Goal: Information Seeking & Learning: Learn about a topic

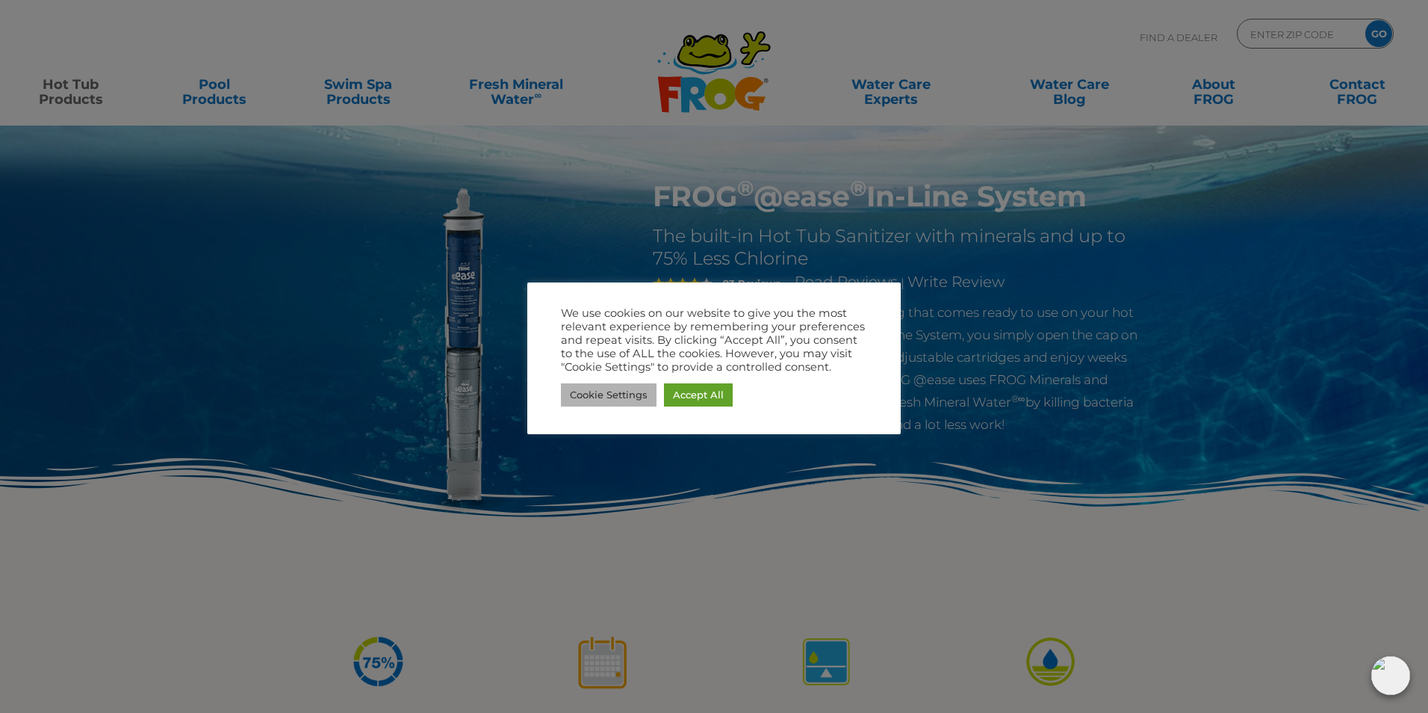
click at [616, 394] on link "Cookie Settings" at bounding box center [609, 394] width 96 height 23
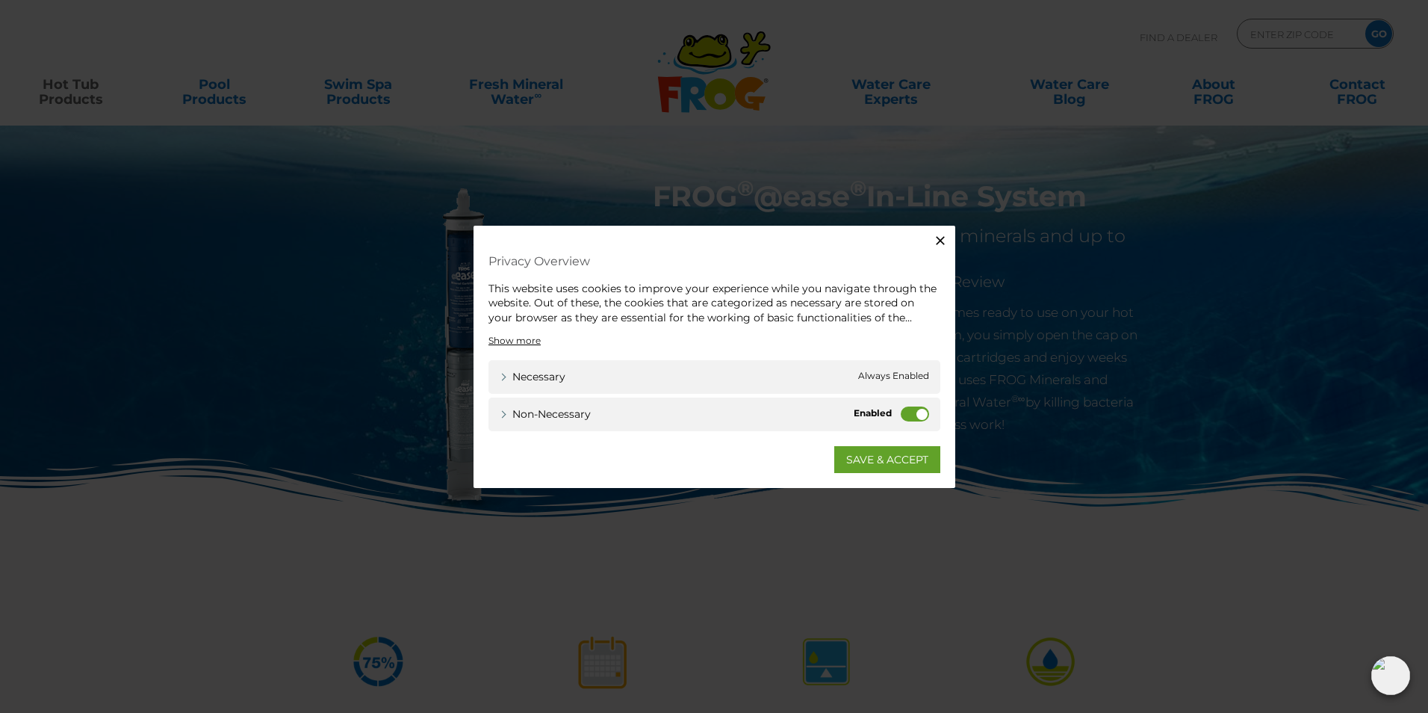
click at [910, 414] on label "Non-necessary" at bounding box center [915, 413] width 28 height 15
click at [0, 0] on input "Non-necessary" at bounding box center [0, 0] width 0 height 0
click at [884, 457] on link "SAVE & ACCEPT" at bounding box center [887, 459] width 106 height 27
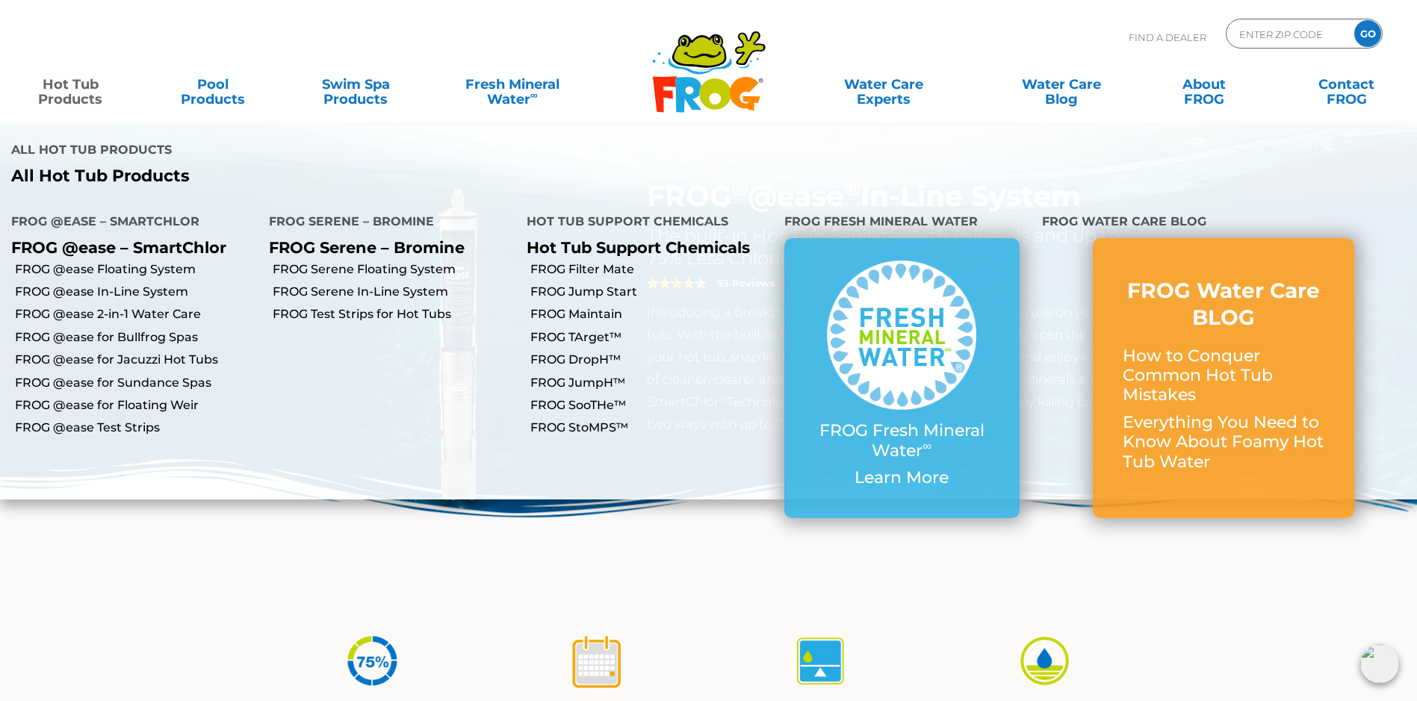
click at [69, 94] on link "Hot Tub Products" at bounding box center [70, 84] width 111 height 30
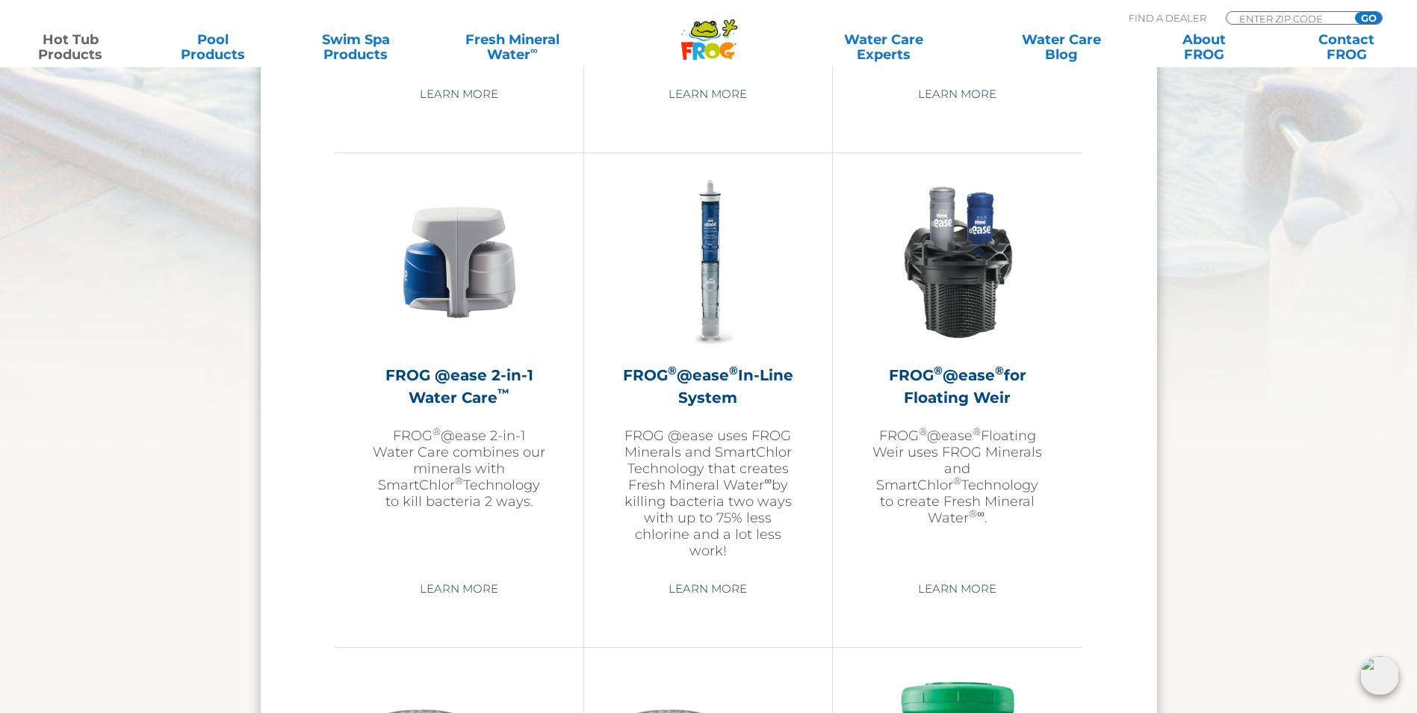
scroll to position [2092, 0]
click at [722, 580] on link "Learn More" at bounding box center [707, 587] width 113 height 27
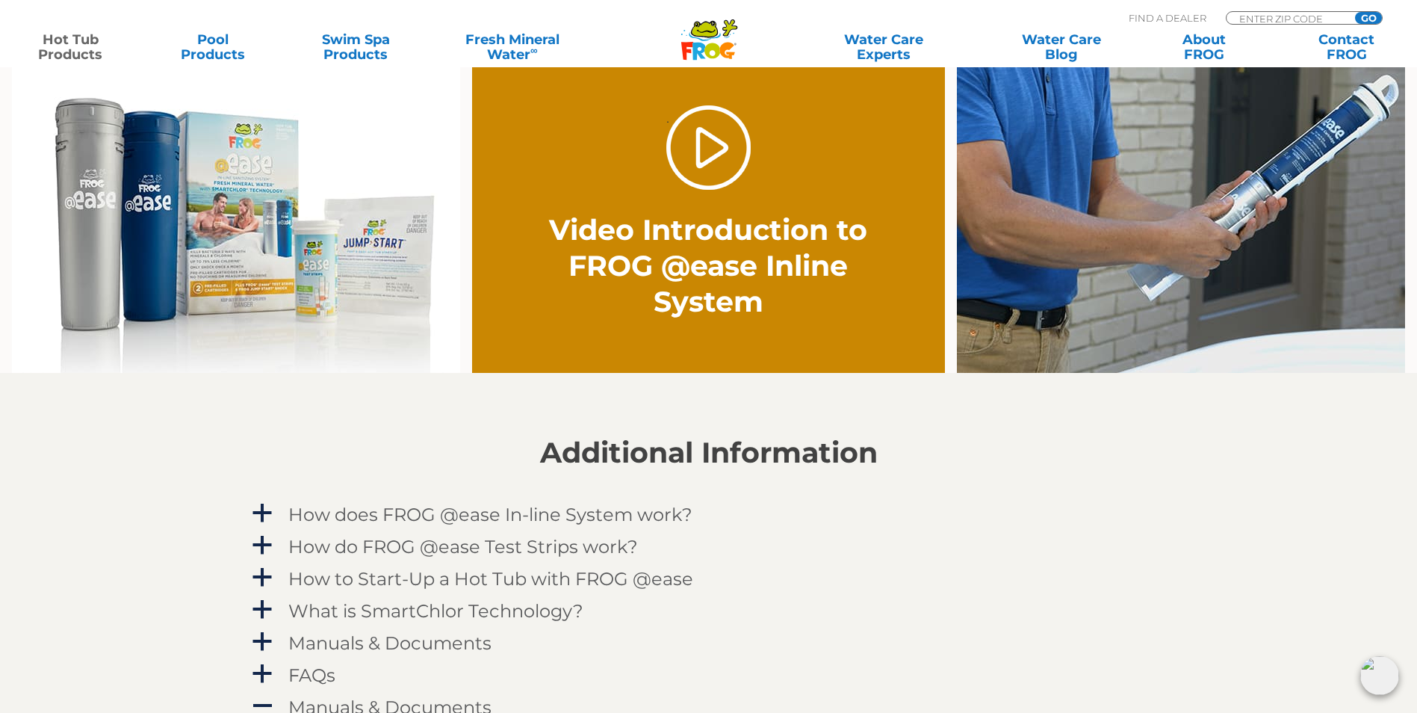
scroll to position [1195, 0]
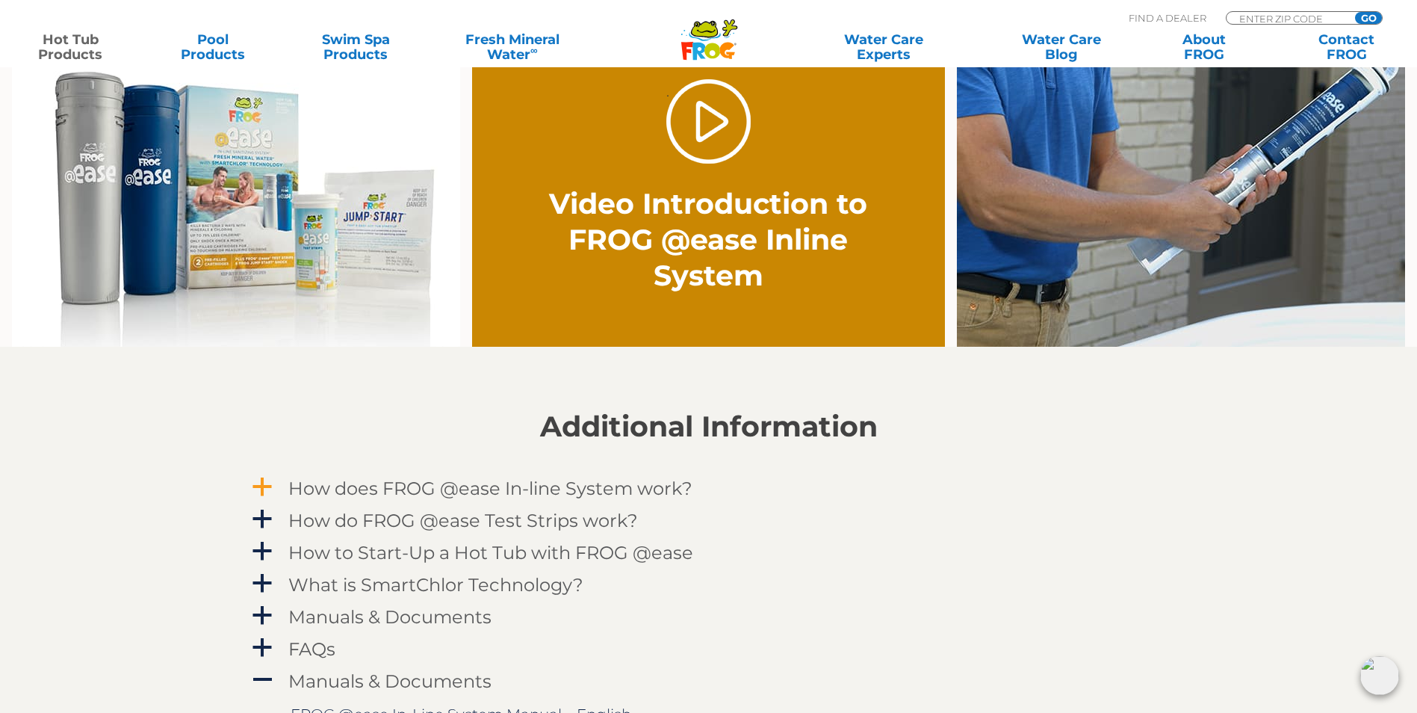
click at [270, 487] on span "a" at bounding box center [262, 487] width 22 height 22
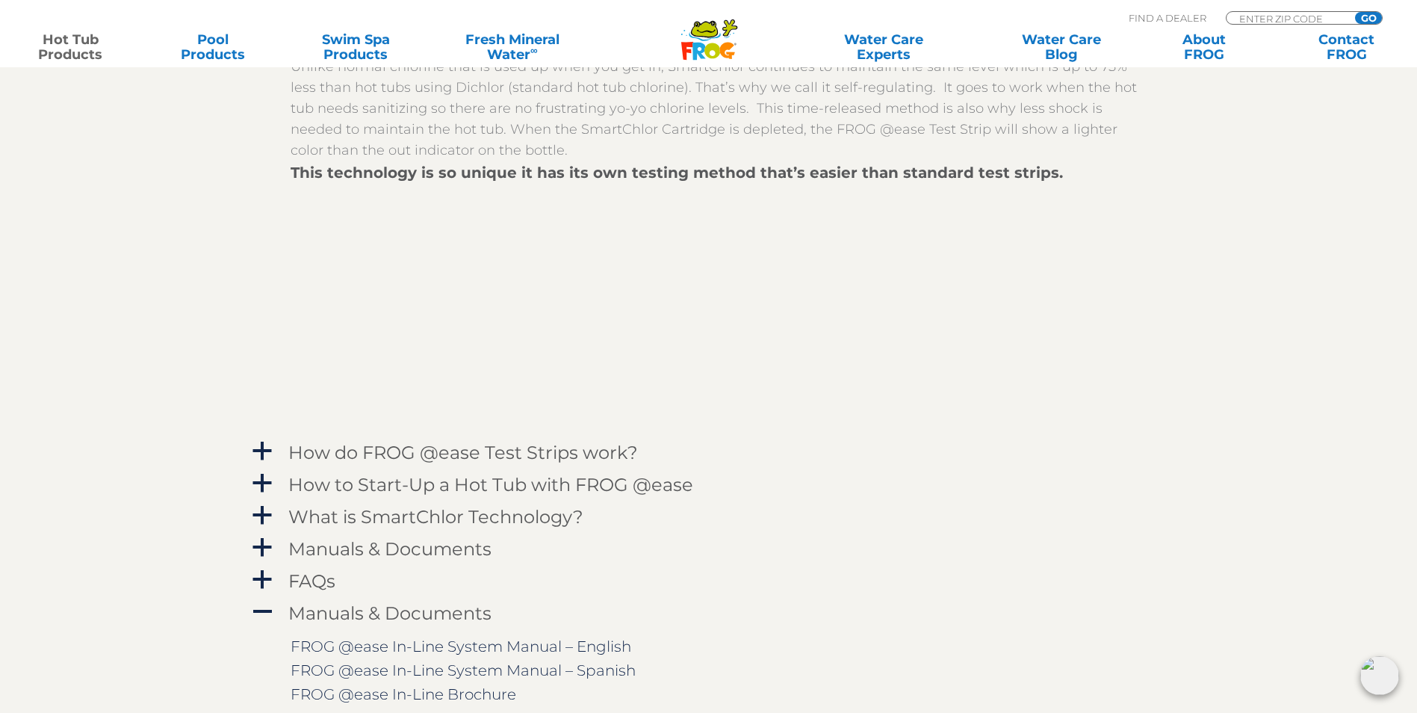
scroll to position [1718, 0]
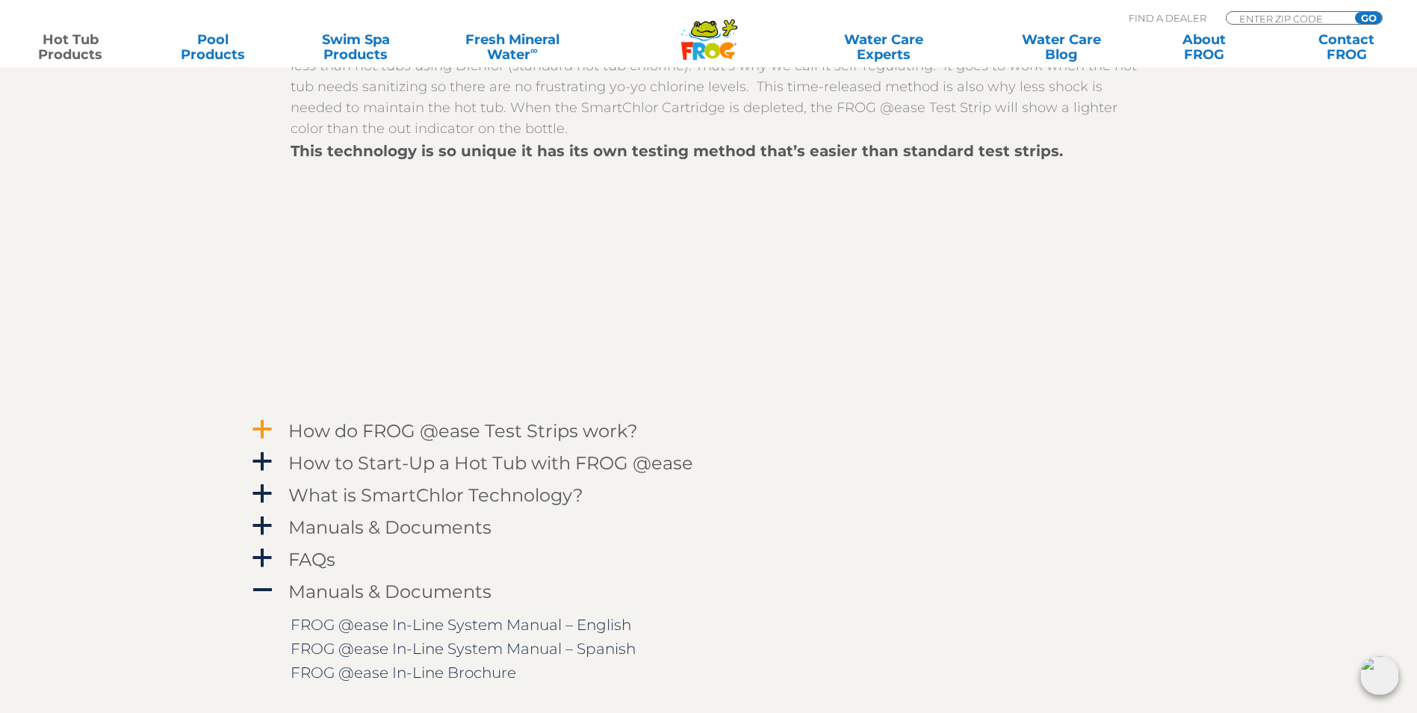
click at [267, 430] on span "a" at bounding box center [262, 429] width 22 height 22
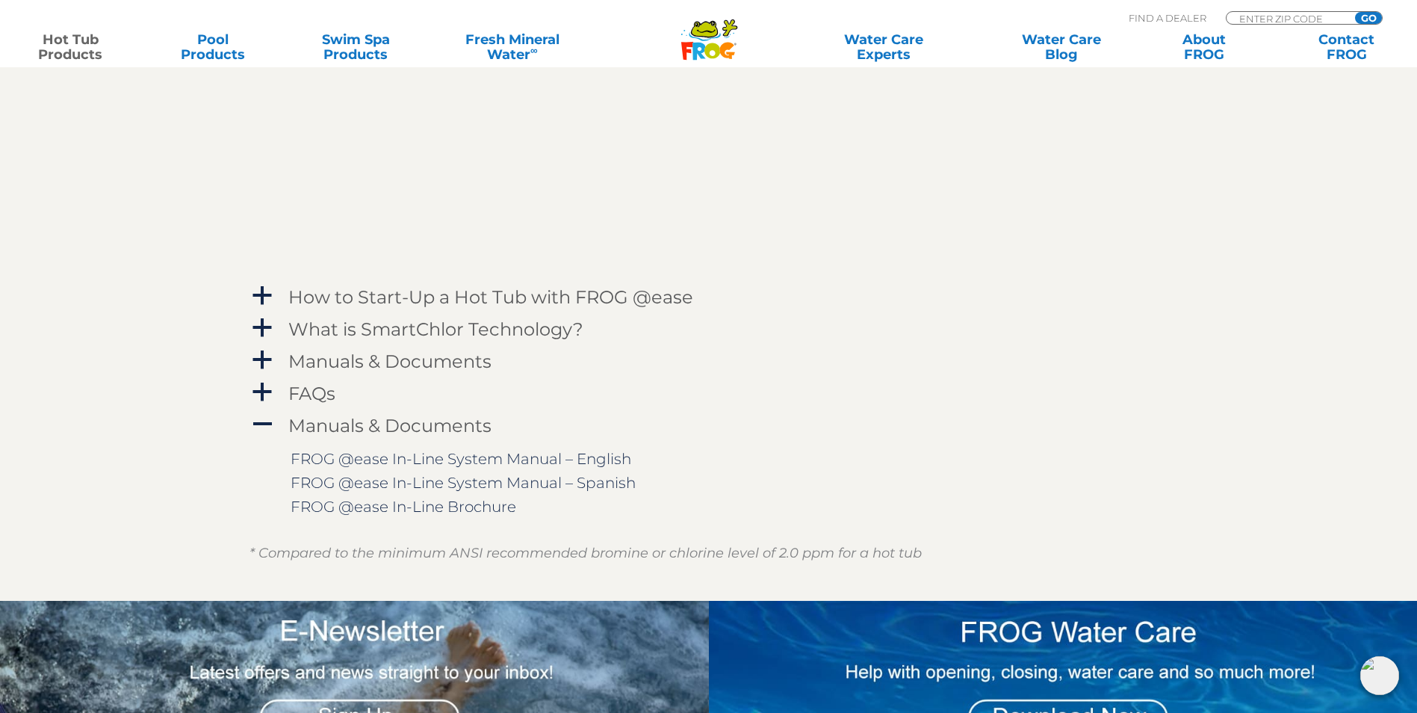
scroll to position [2316, 0]
